Goal: Task Accomplishment & Management: Complete application form

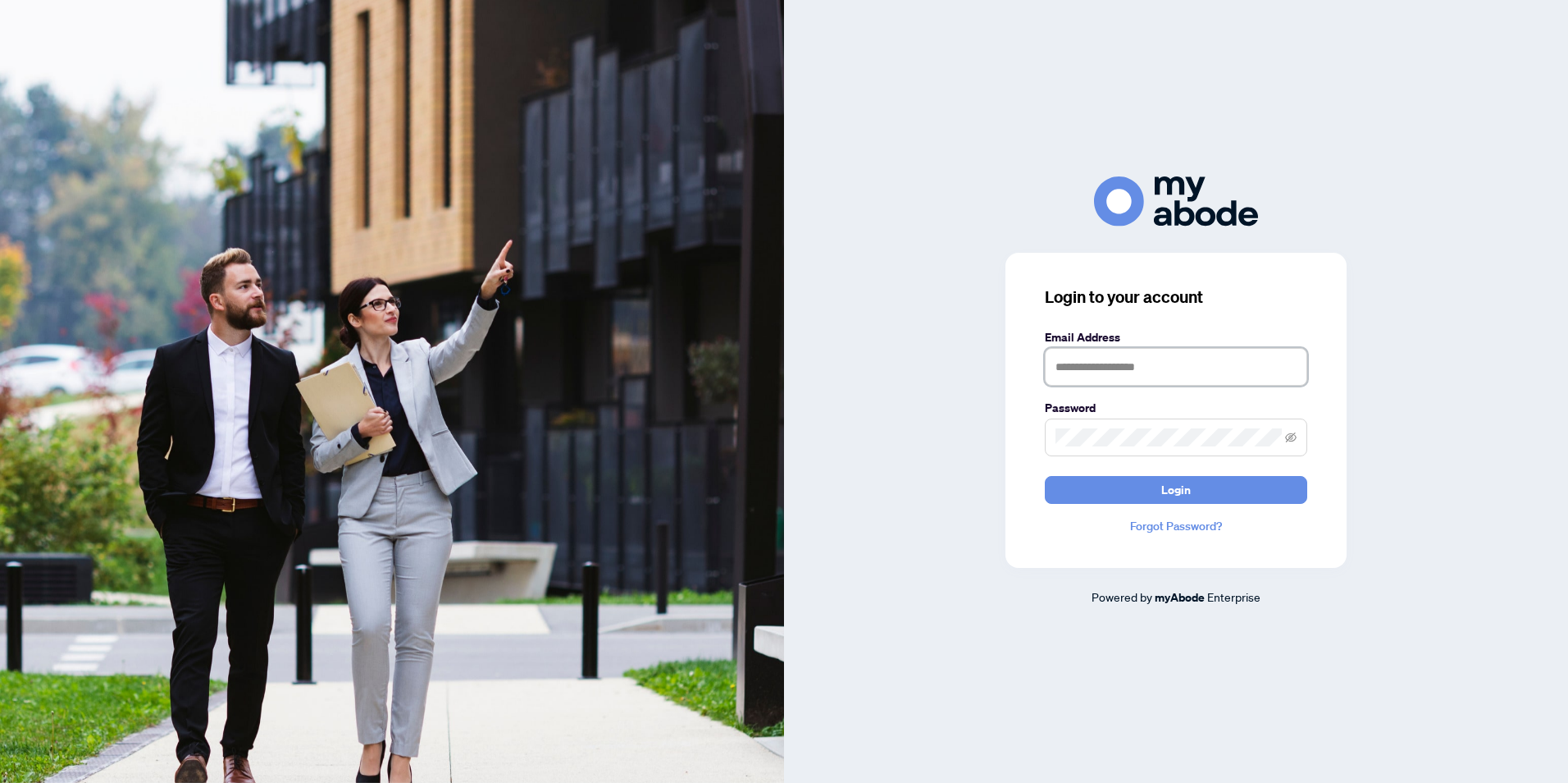
drag, startPoint x: 1061, startPoint y: 365, endPoint x: 1052, endPoint y: 367, distance: 9.2
click at [1061, 365] on input "text" at bounding box center [1175, 366] width 262 height 37
type input "**********"
click at [1053, 437] on span at bounding box center [1175, 437] width 262 height 37
click at [1293, 439] on icon "eye-invisible" at bounding box center [1291, 438] width 12 height 12
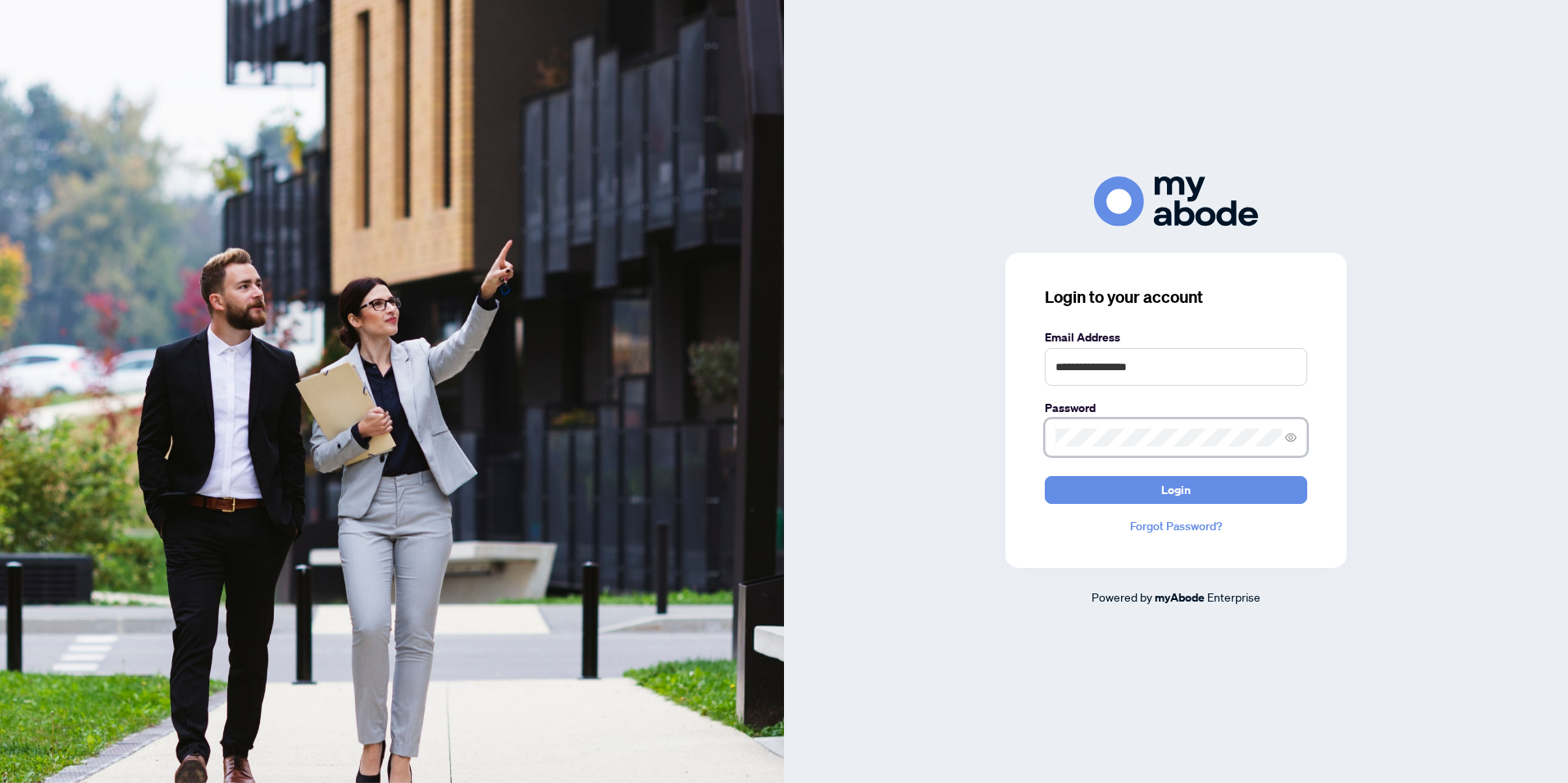
drag, startPoint x: 1293, startPoint y: 439, endPoint x: 1308, endPoint y: 446, distance: 16.6
click at [1304, 442] on span at bounding box center [1175, 437] width 262 height 37
click at [1183, 489] on span "Login" at bounding box center [1175, 489] width 30 height 26
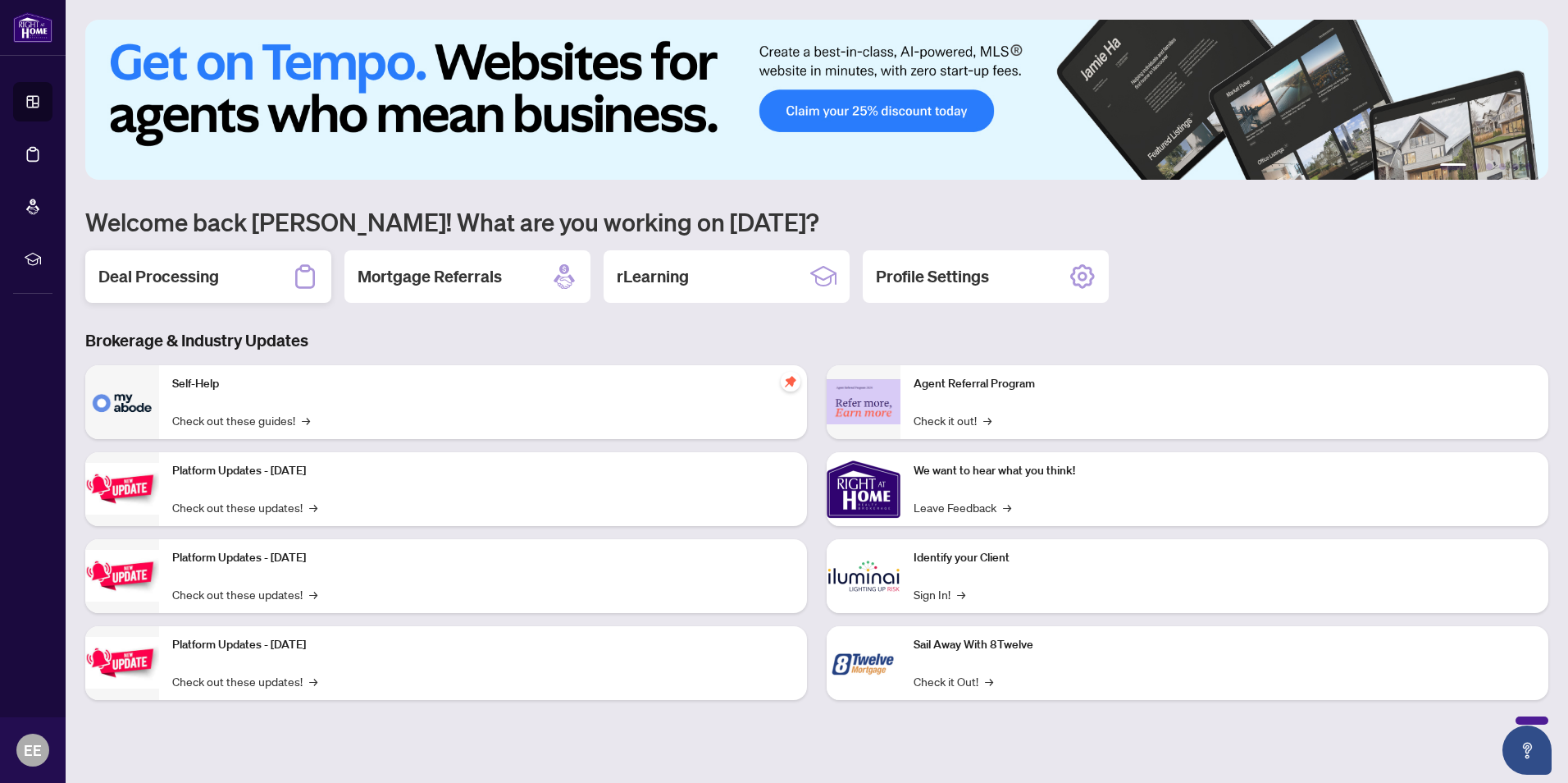
click at [184, 277] on h2 "Deal Processing" at bounding box center [159, 276] width 120 height 23
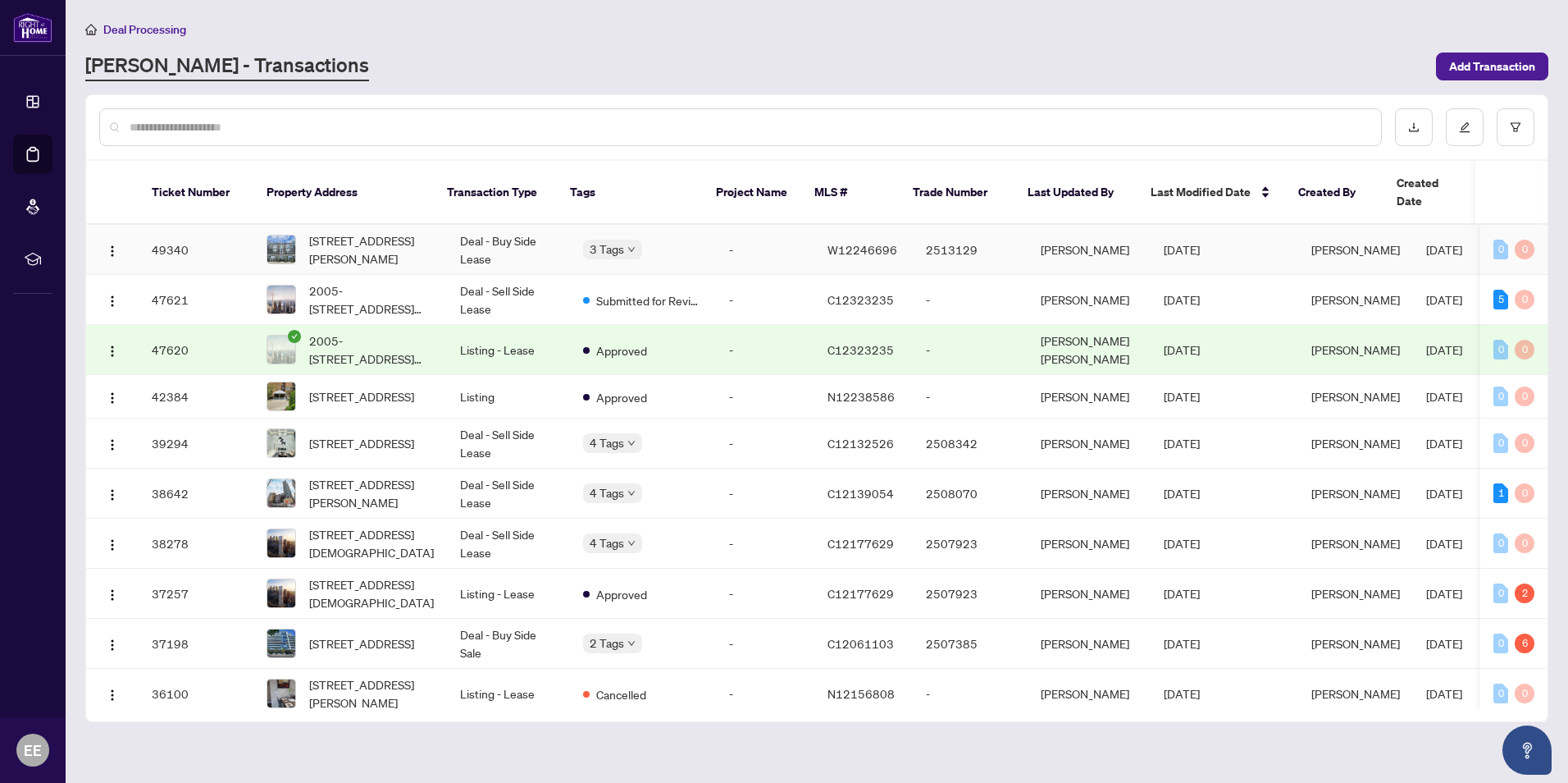
click at [488, 225] on td "Deal - Buy Side Lease" at bounding box center [508, 249] width 123 height 50
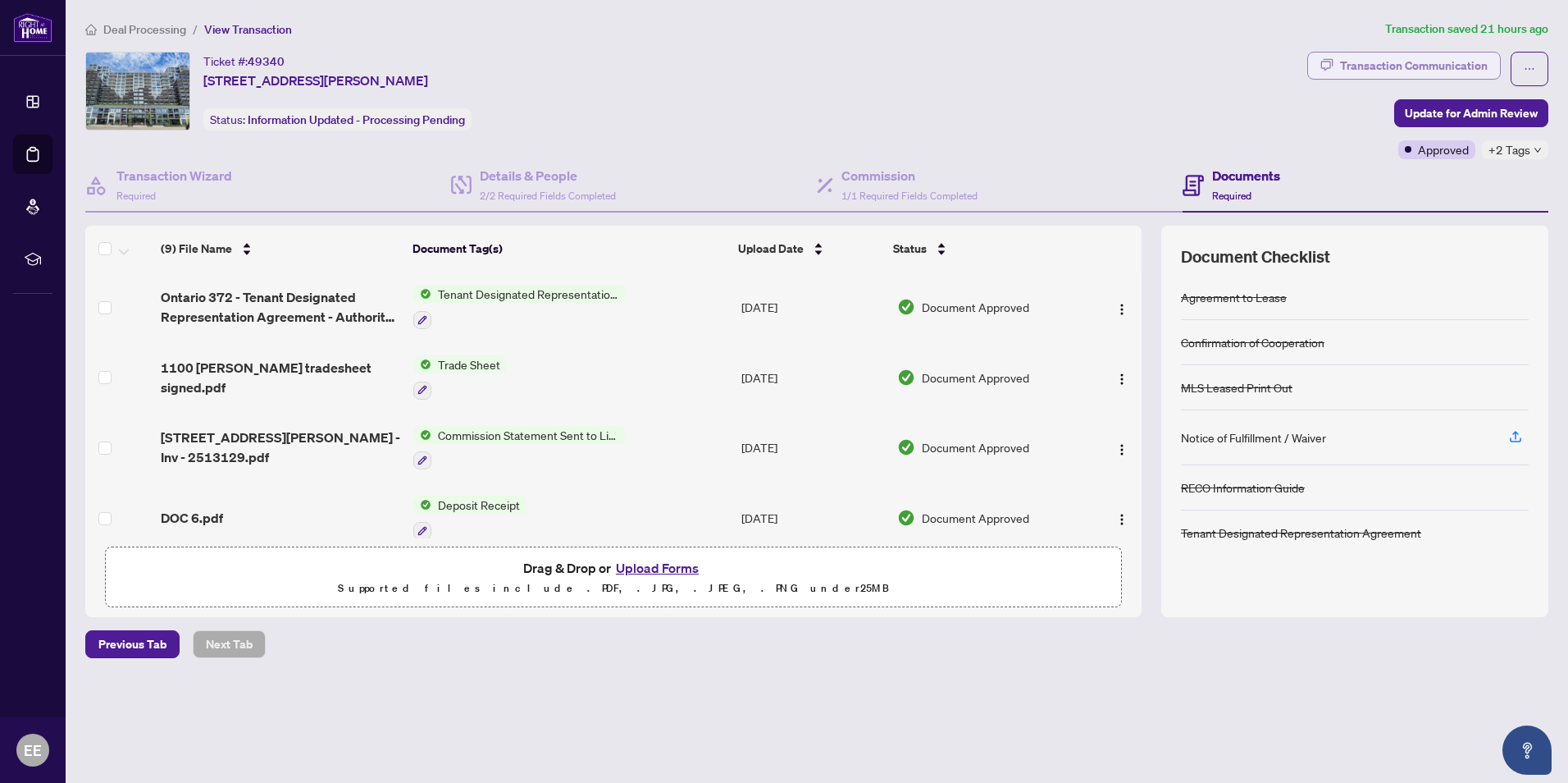
click at [1454, 64] on div "Transaction Communication" at bounding box center [1414, 65] width 148 height 26
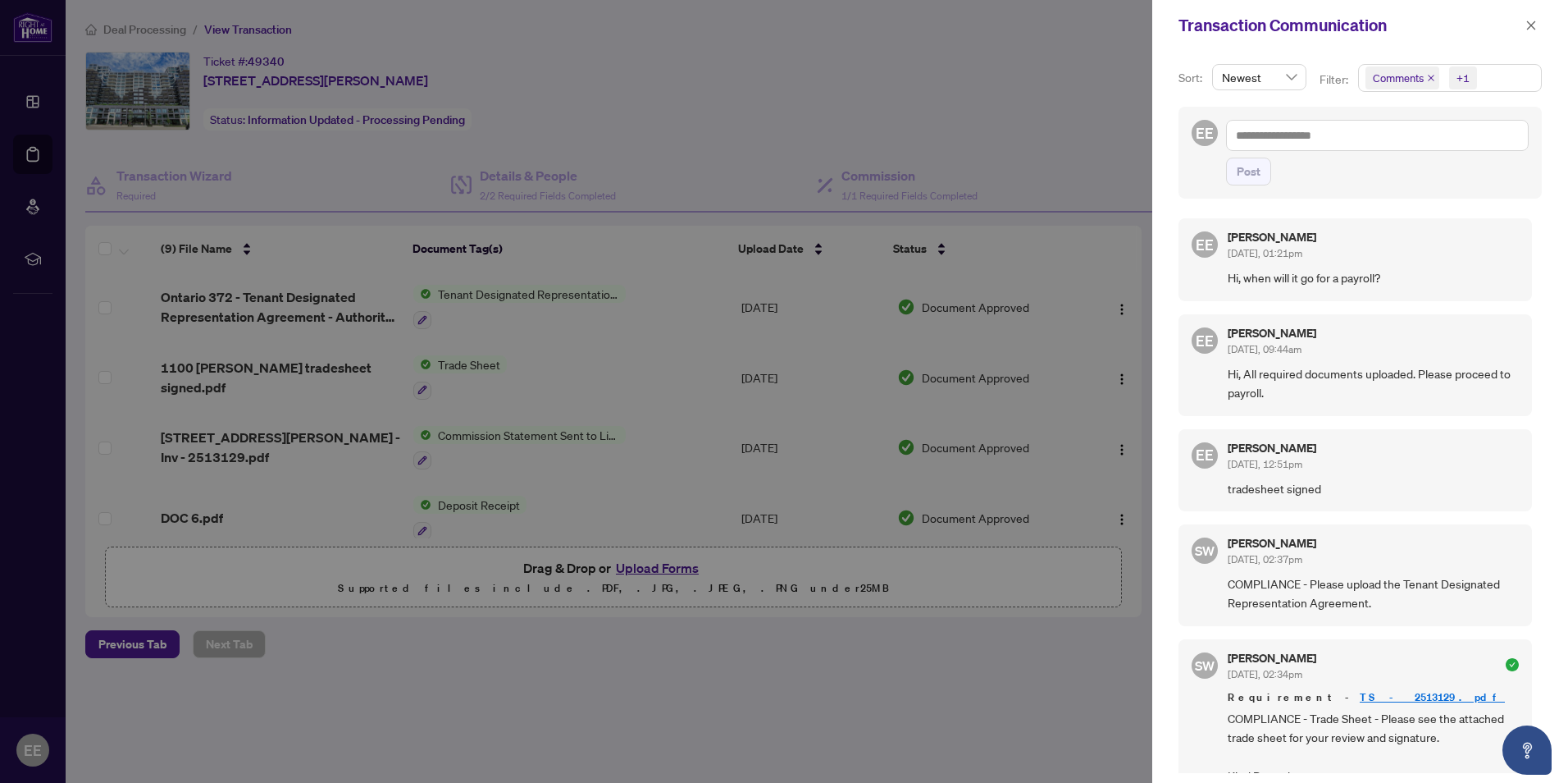
click at [1432, 80] on icon "close" at bounding box center [1431, 78] width 8 height 8
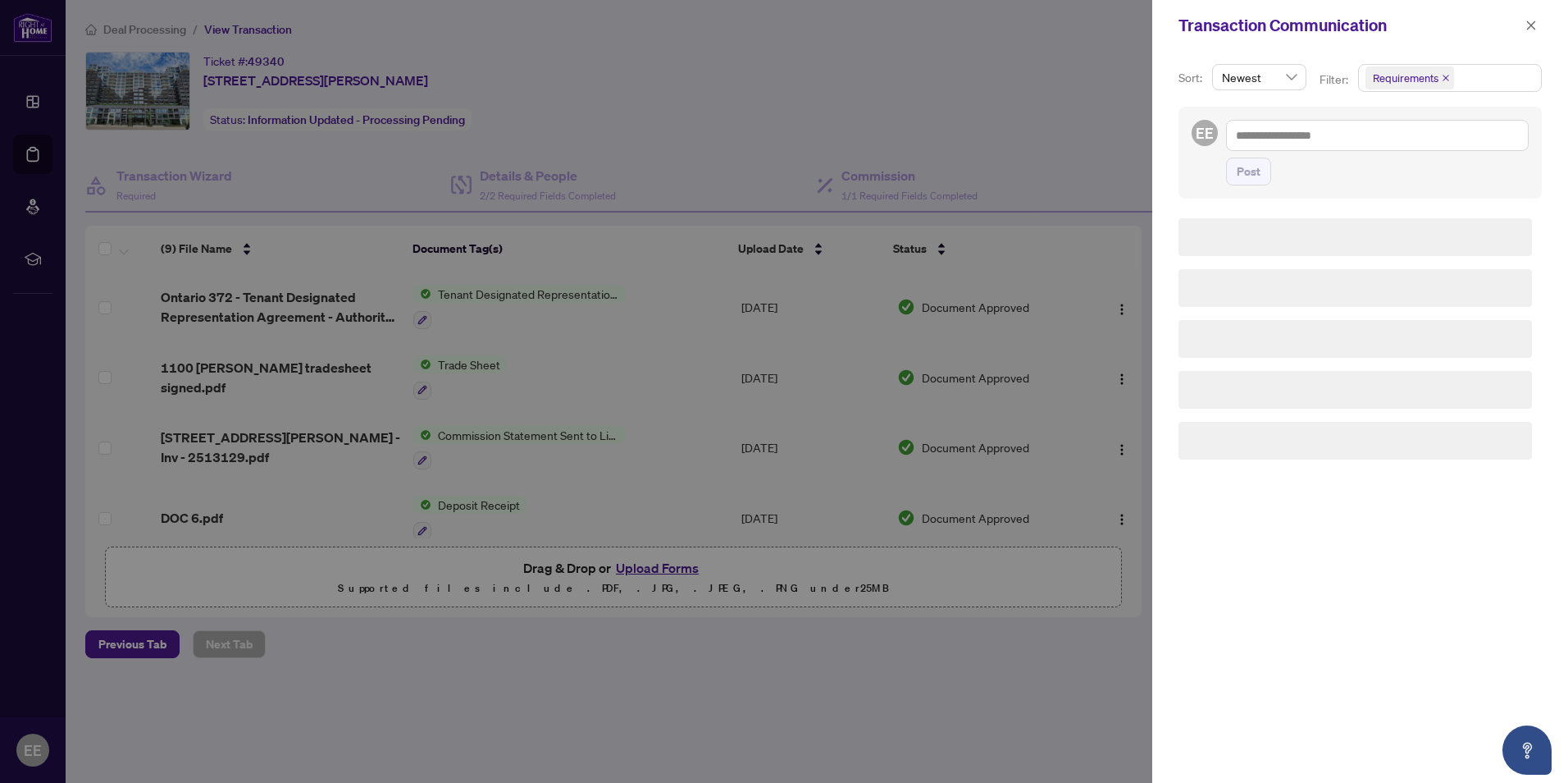
click at [1446, 75] on icon "close" at bounding box center [1446, 78] width 8 height 8
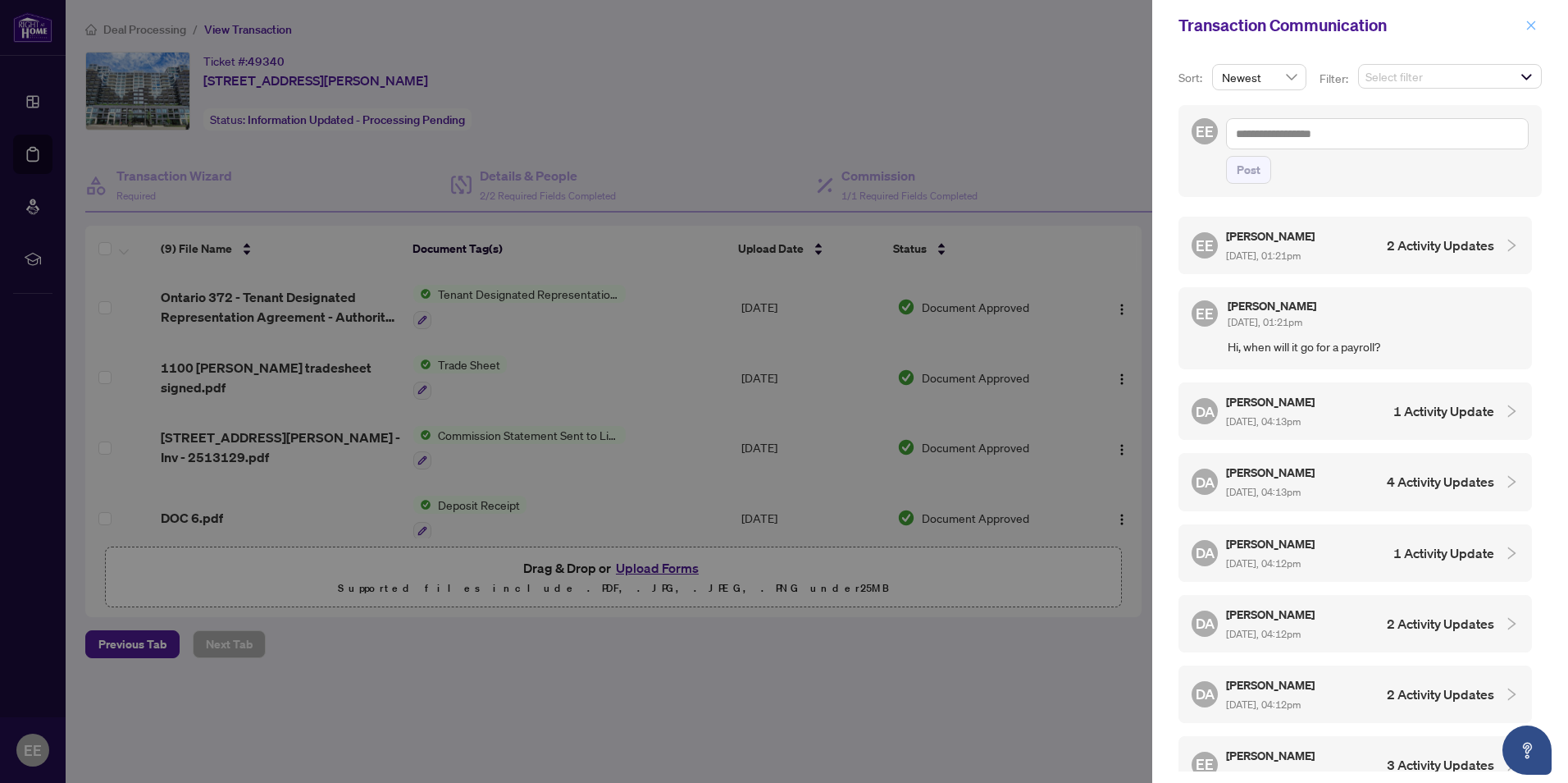
click at [1532, 24] on icon "close" at bounding box center [1532, 25] width 9 height 9
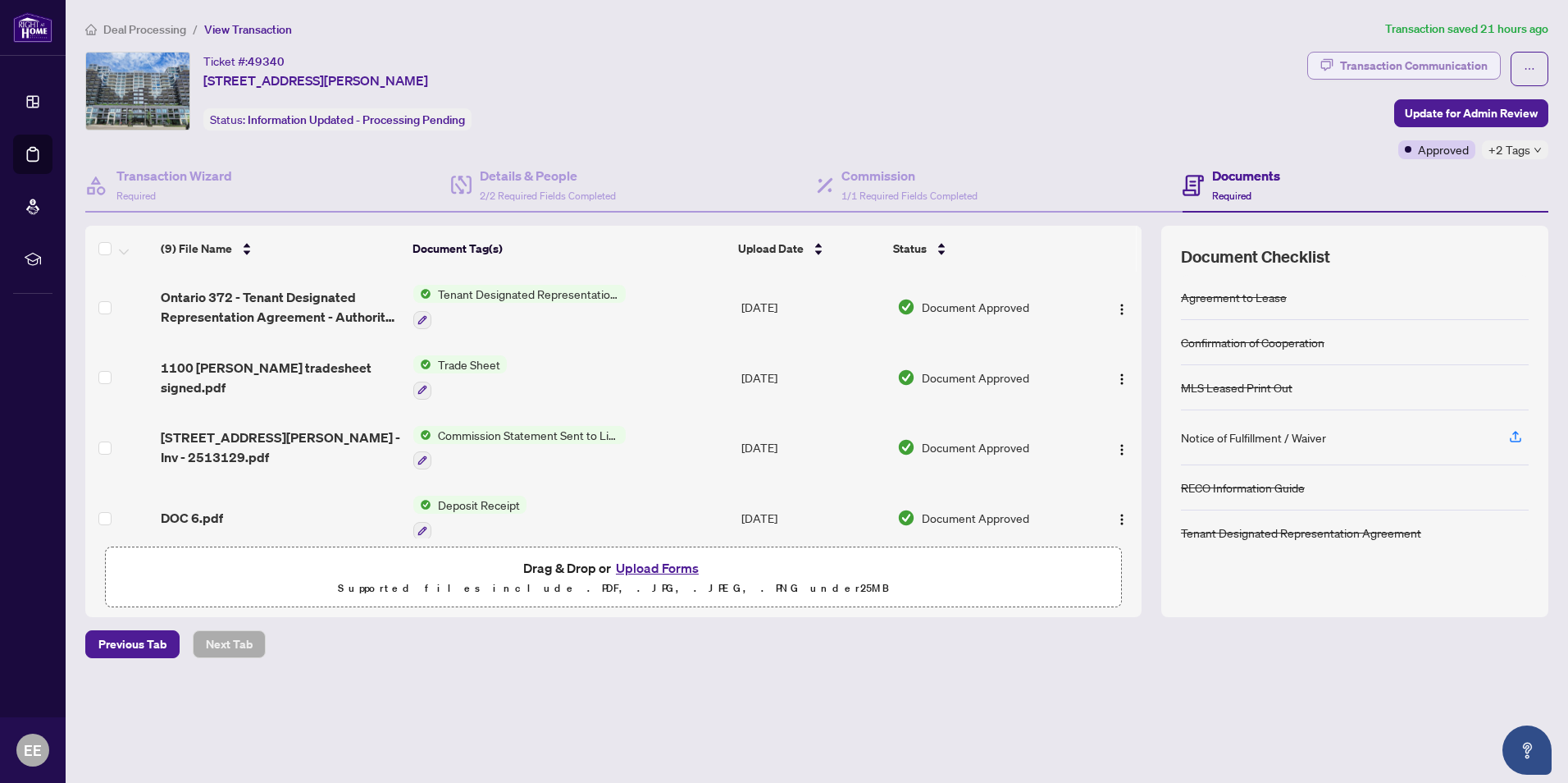
click at [1442, 62] on div "Transaction Communication" at bounding box center [1414, 65] width 148 height 26
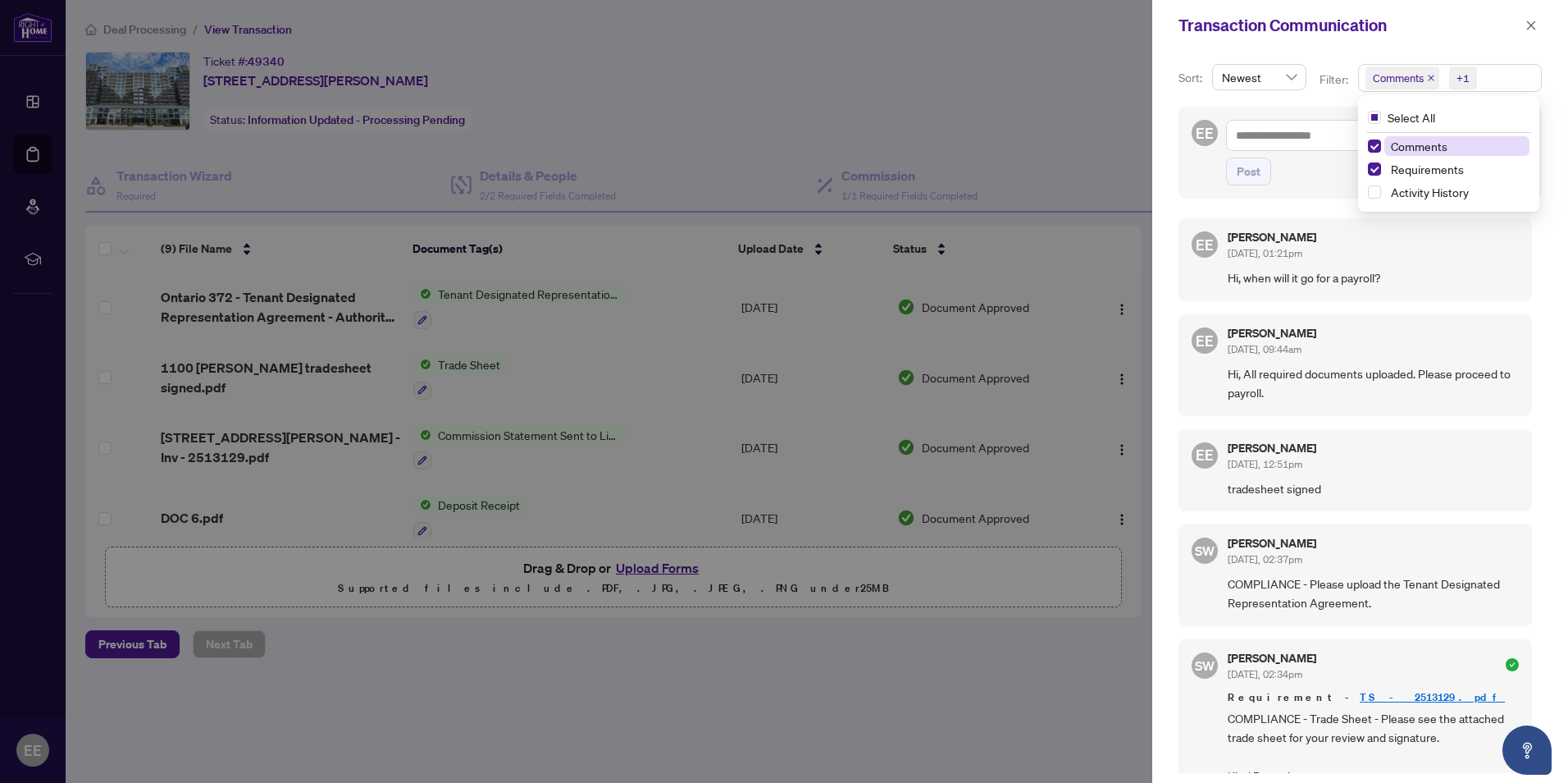
click at [1403, 77] on span "Comments" at bounding box center [1398, 77] width 51 height 16
click at [1406, 120] on span "Select All" at bounding box center [1412, 117] width 61 height 18
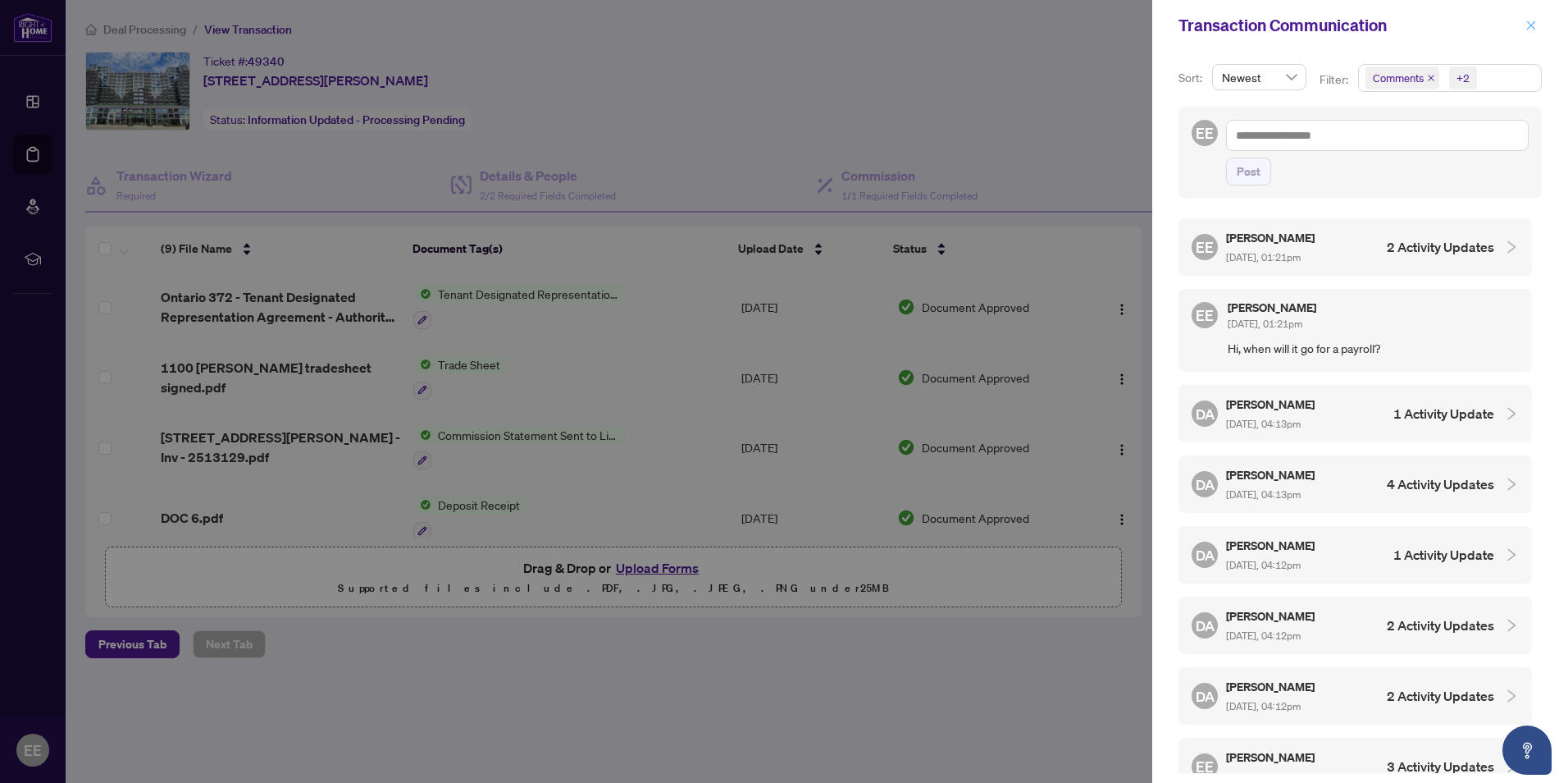
click at [1532, 25] on icon "close" at bounding box center [1532, 25] width 9 height 9
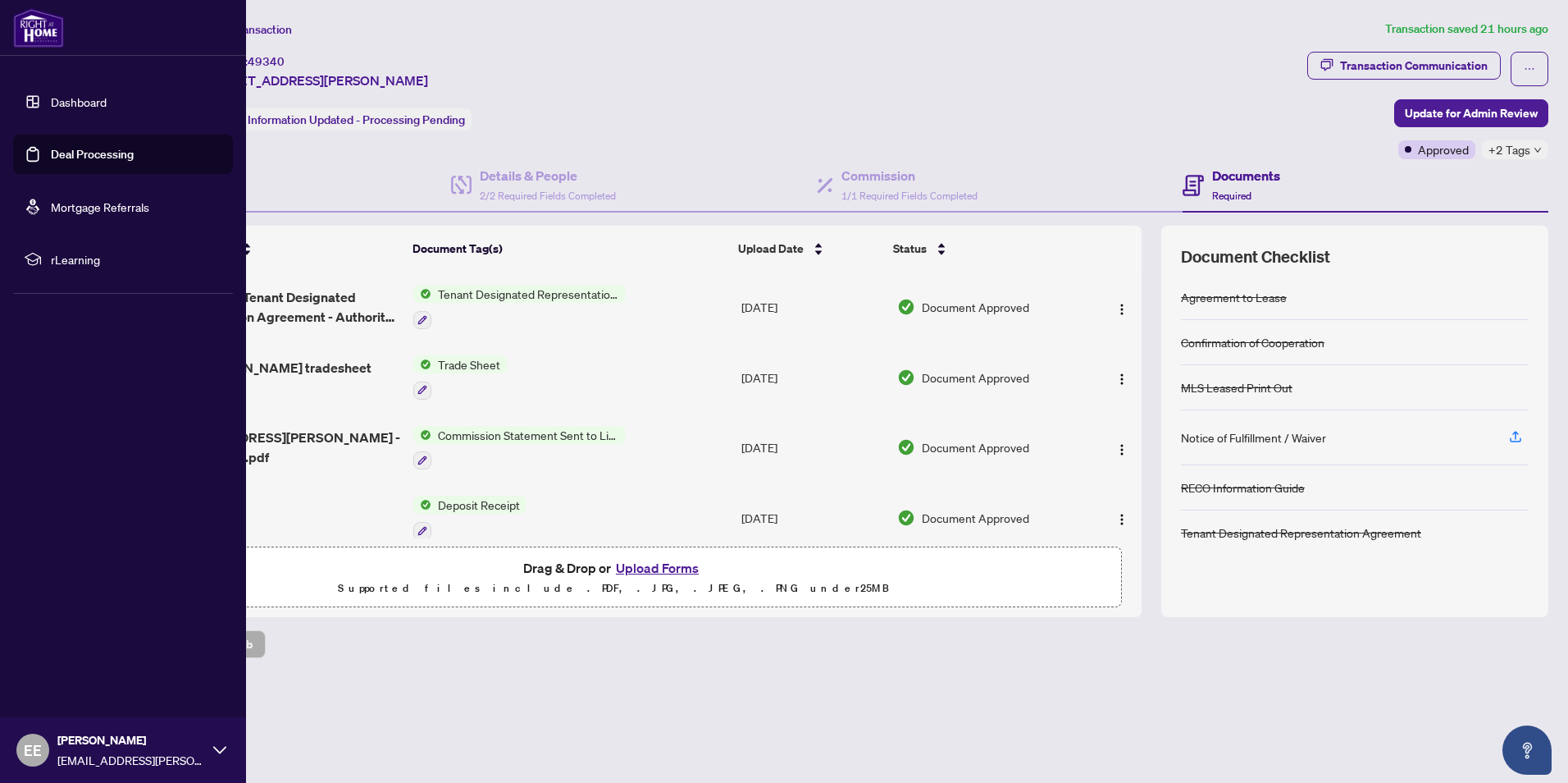
click at [67, 156] on link "Deal Processing" at bounding box center [92, 154] width 83 height 14
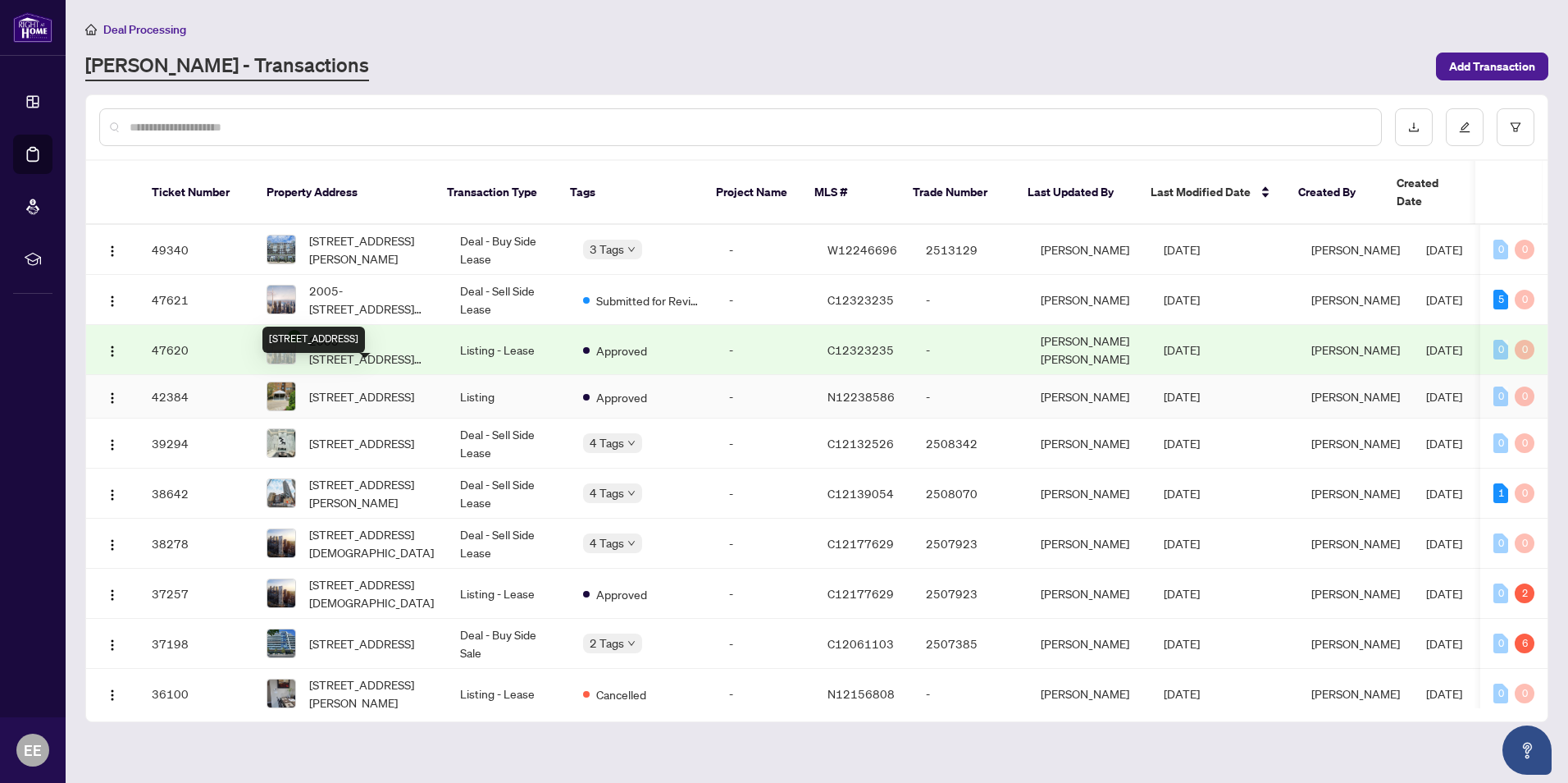
click at [358, 387] on span "[STREET_ADDRESS]" at bounding box center [362, 395] width 105 height 18
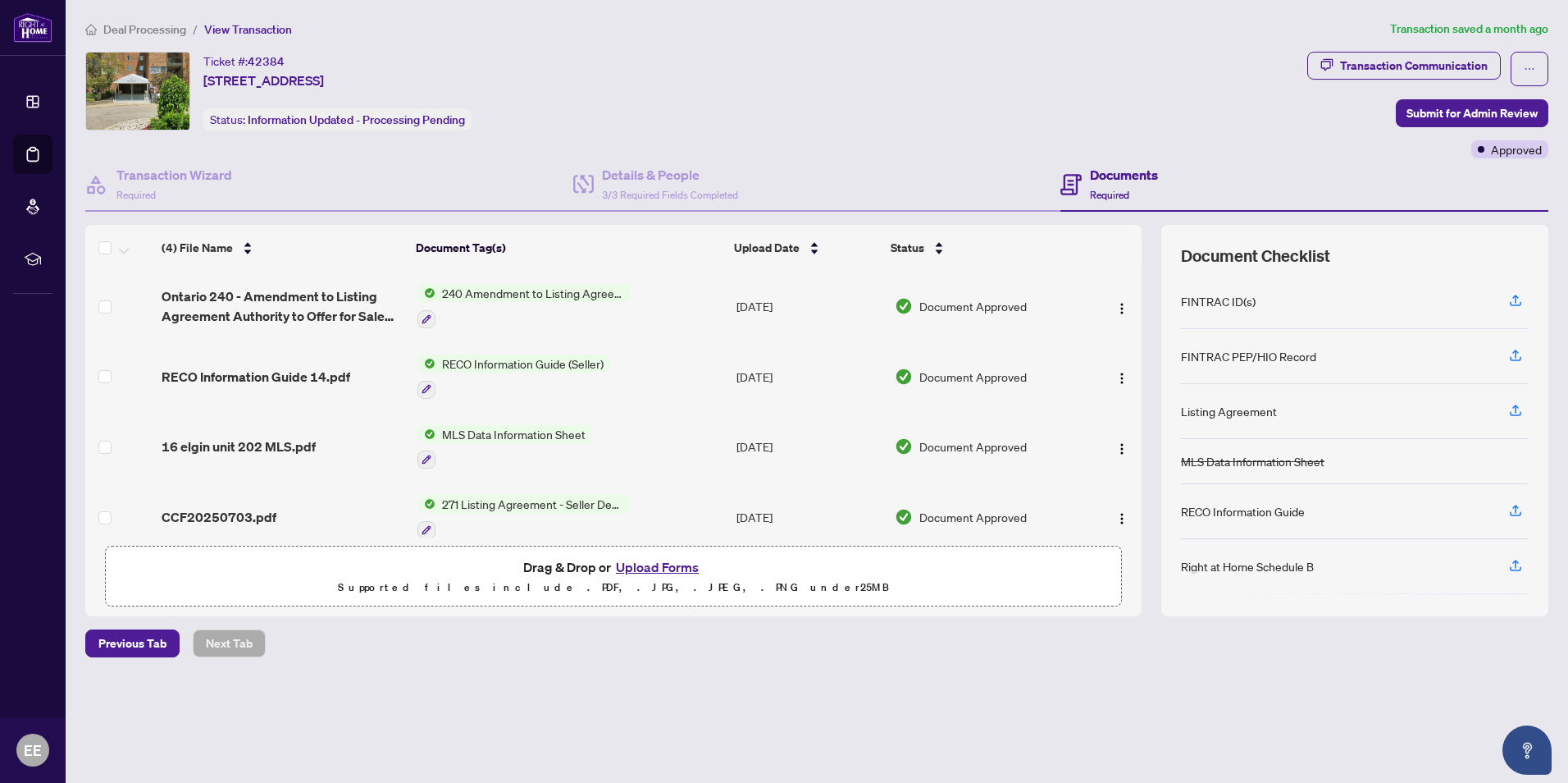
click at [684, 566] on button "Upload Forms" at bounding box center [656, 567] width 92 height 21
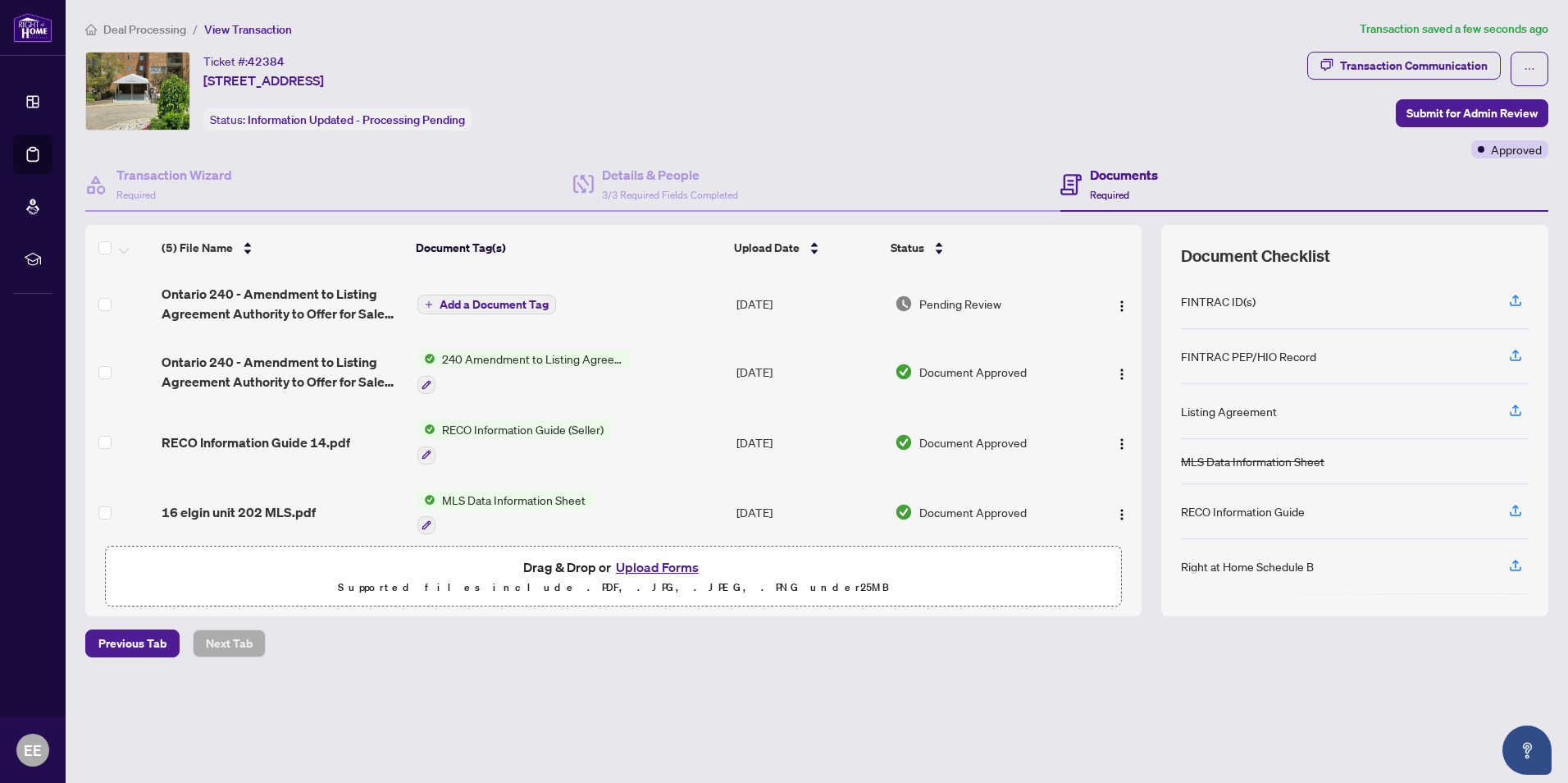
click at [521, 305] on span "Add a Document Tag" at bounding box center [494, 305] width 109 height 12
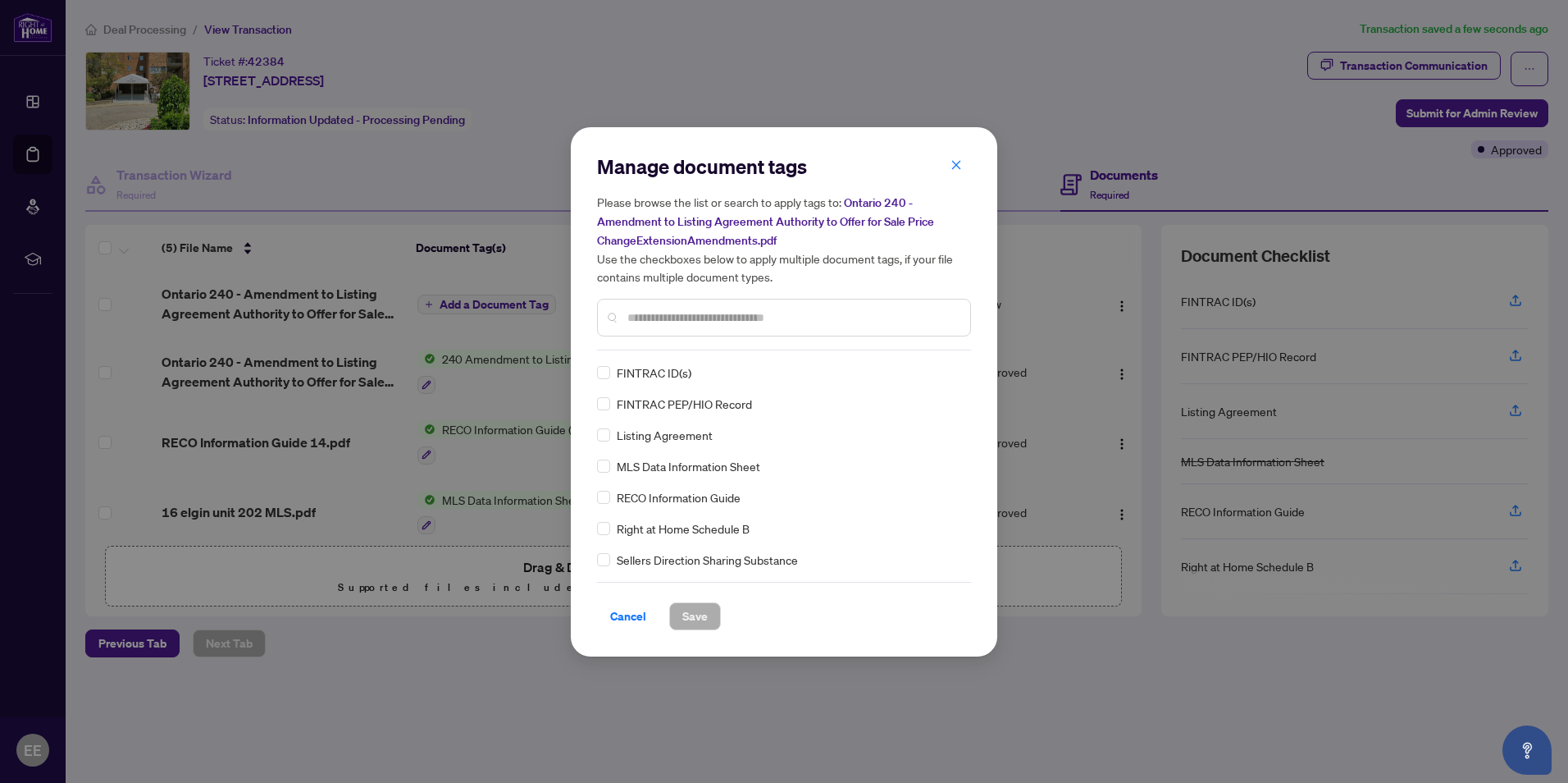
click at [631, 318] on input "text" at bounding box center [792, 317] width 330 height 18
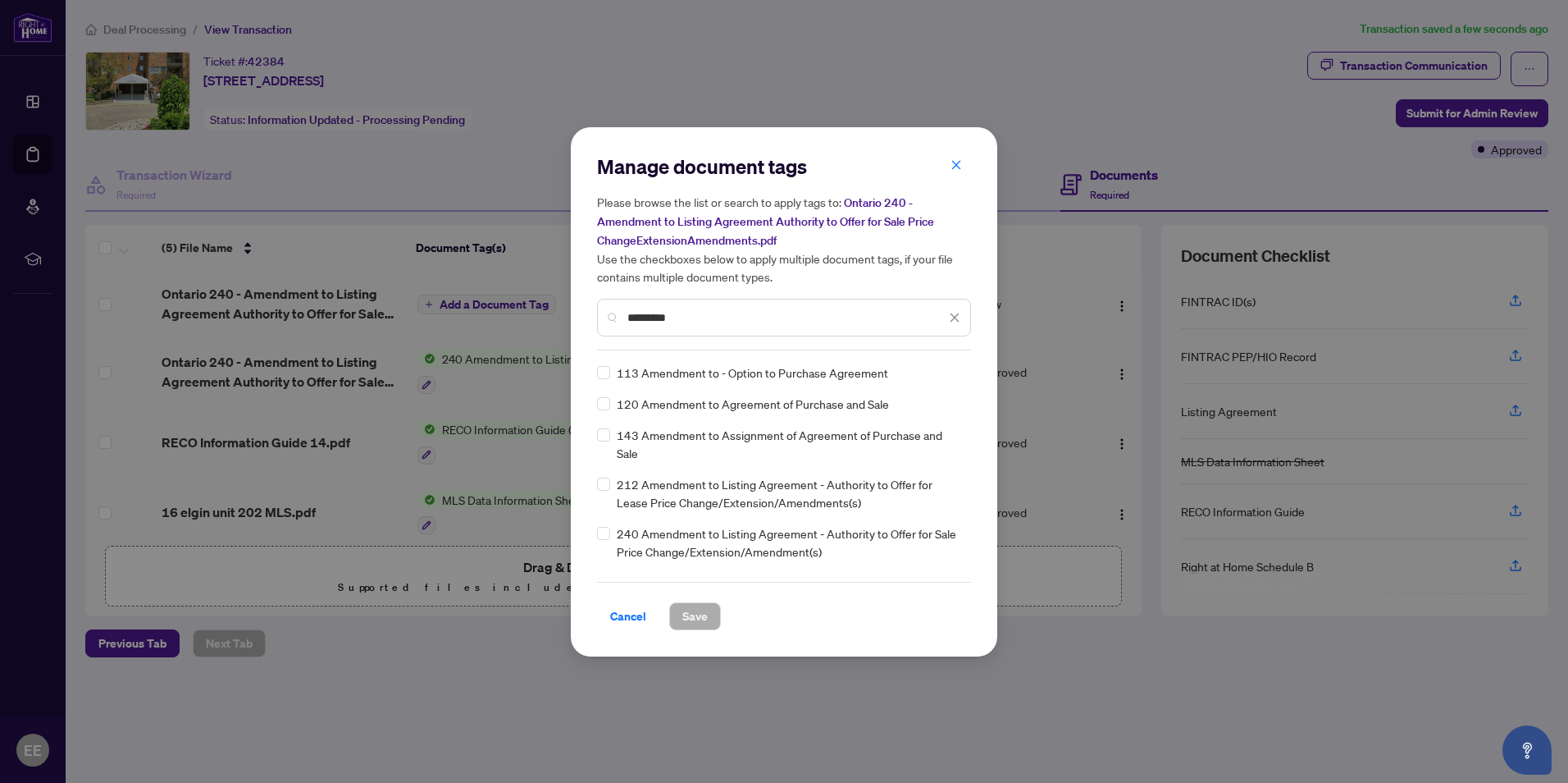
type input "*********"
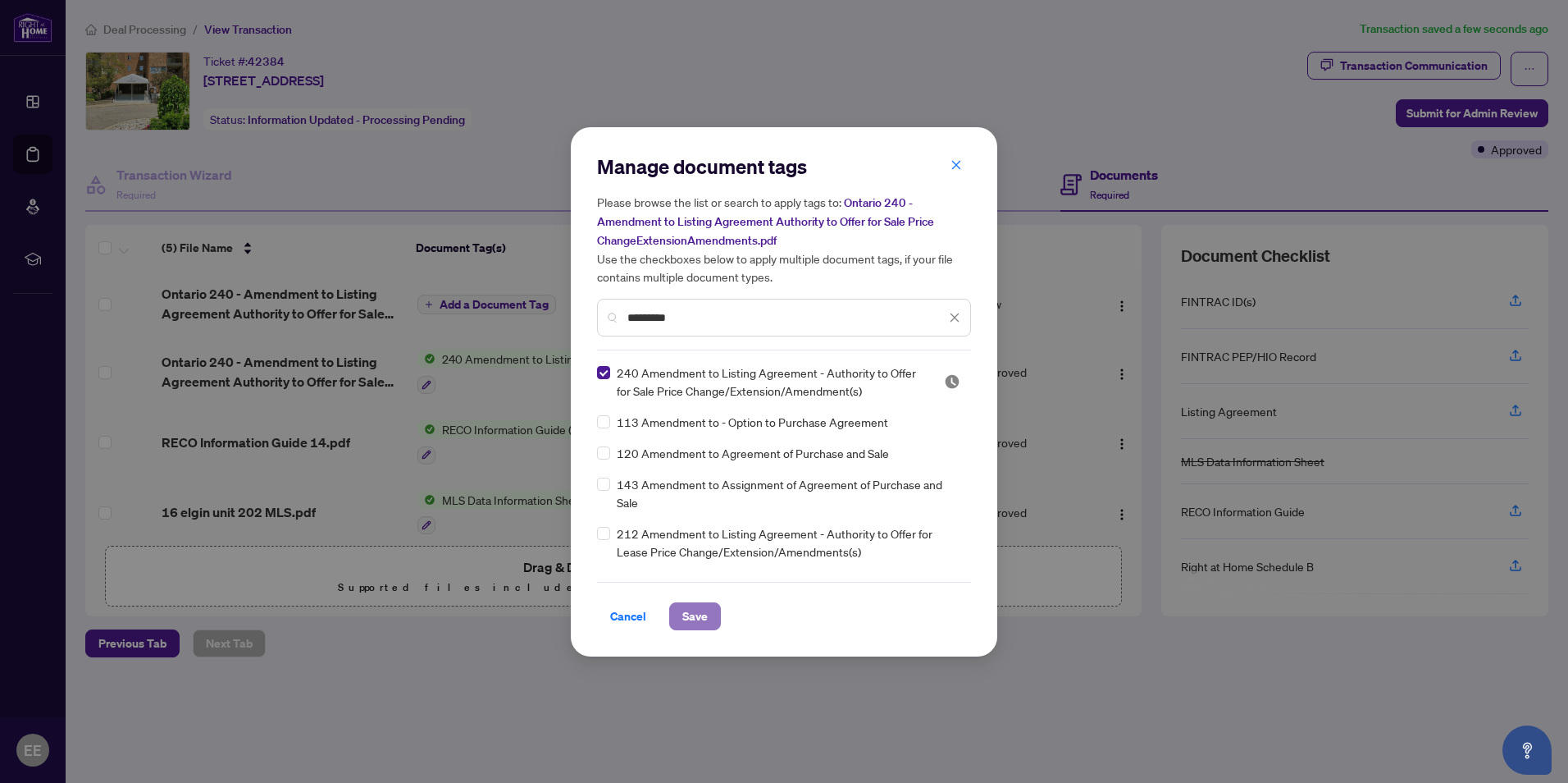
click at [695, 616] on span "Save" at bounding box center [695, 616] width 25 height 26
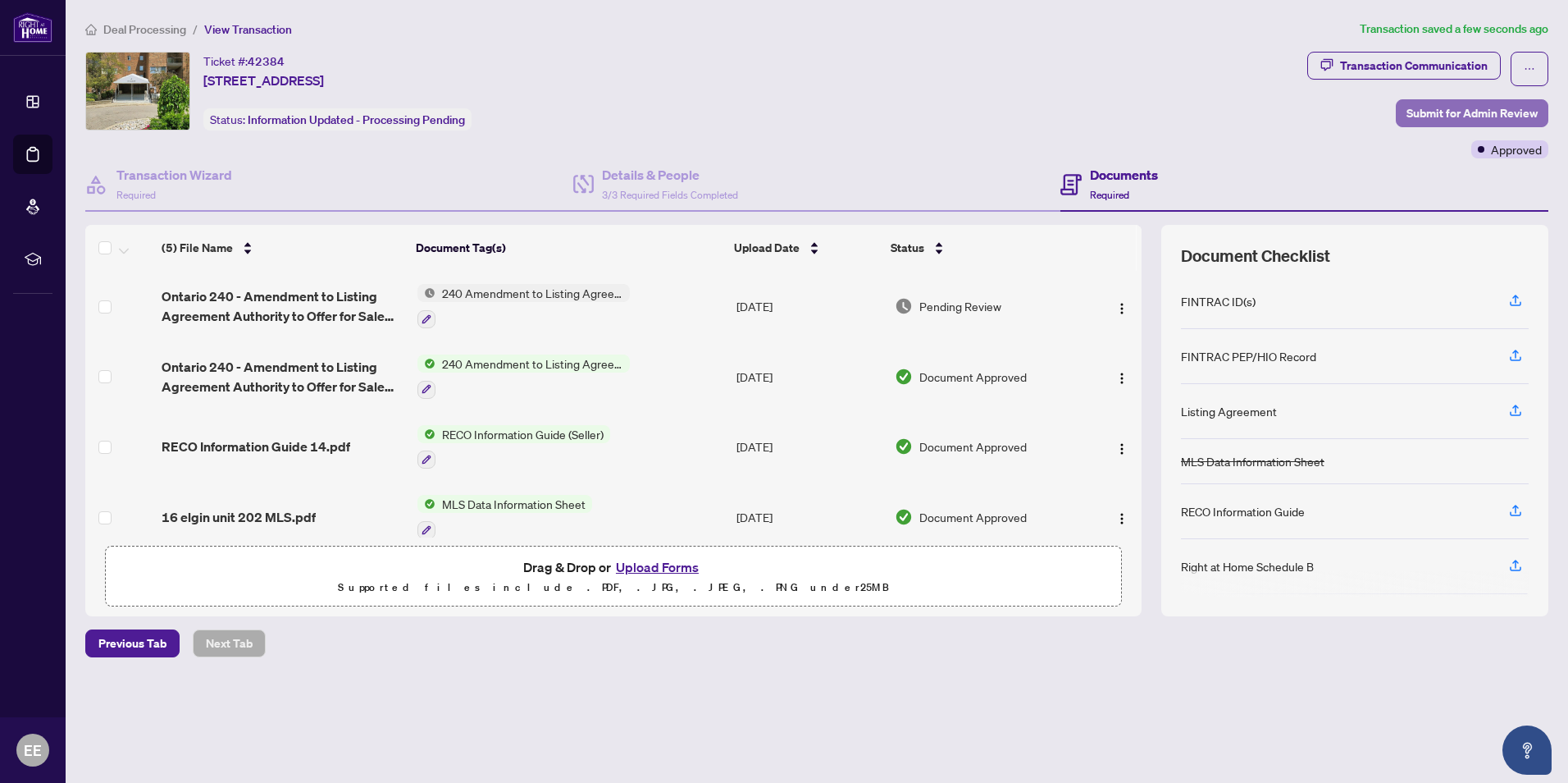
click at [1481, 110] on span "Submit for Admin Review" at bounding box center [1472, 113] width 131 height 26
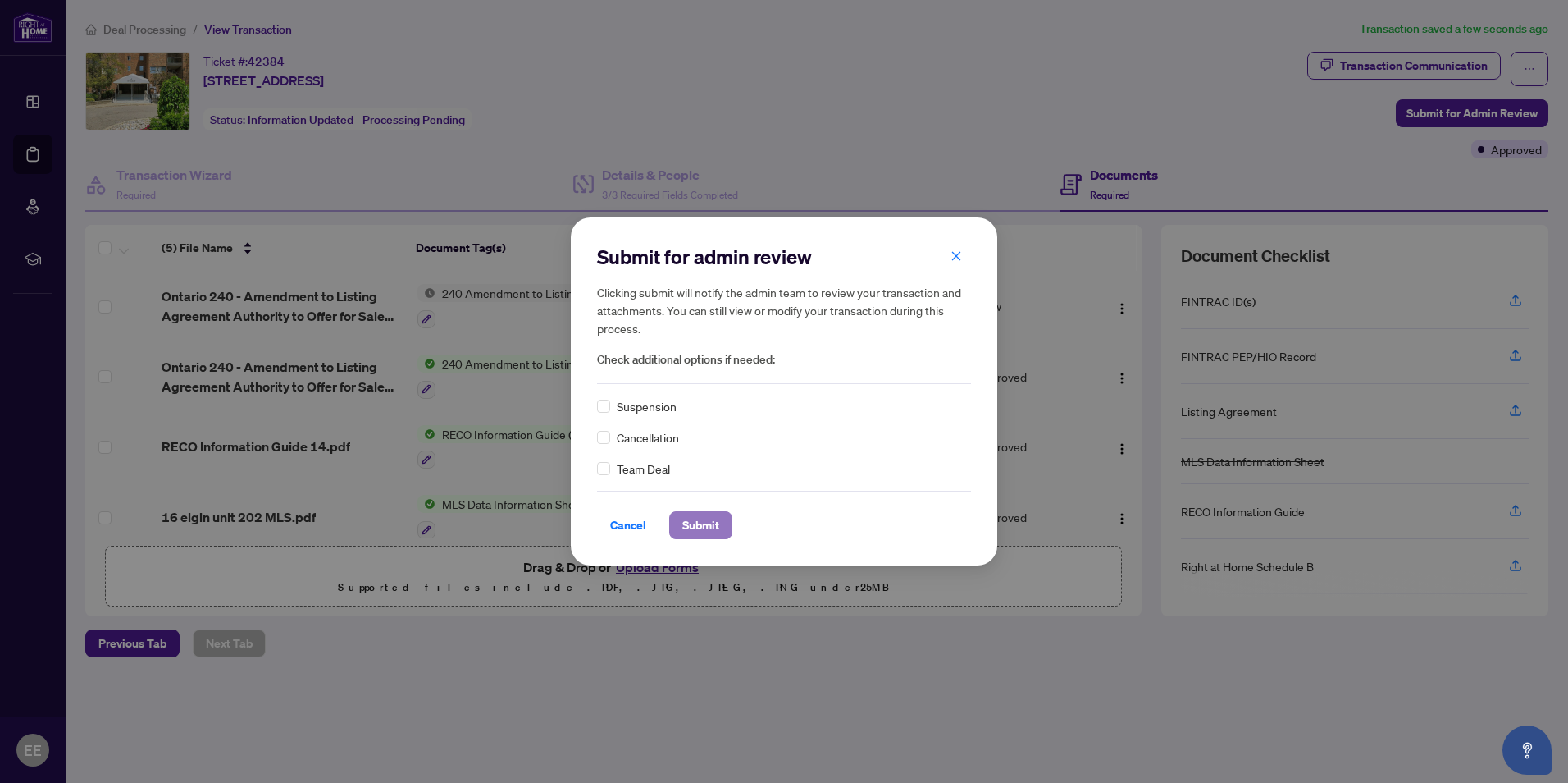
click at [695, 522] on span "Submit" at bounding box center [701, 524] width 37 height 26
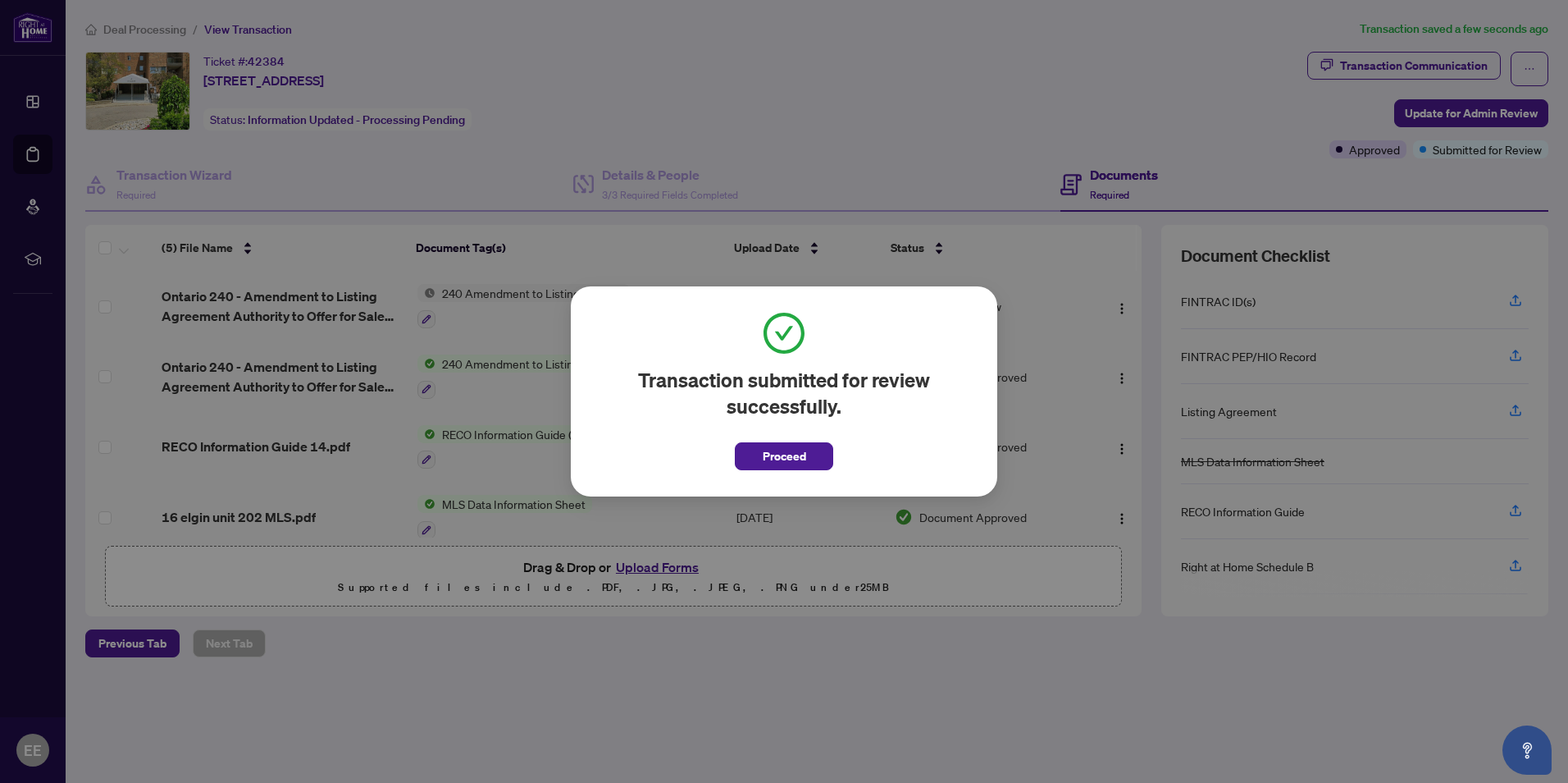
click at [784, 456] on span "Proceed" at bounding box center [784, 456] width 43 height 26
